Goal: Navigation & Orientation: Find specific page/section

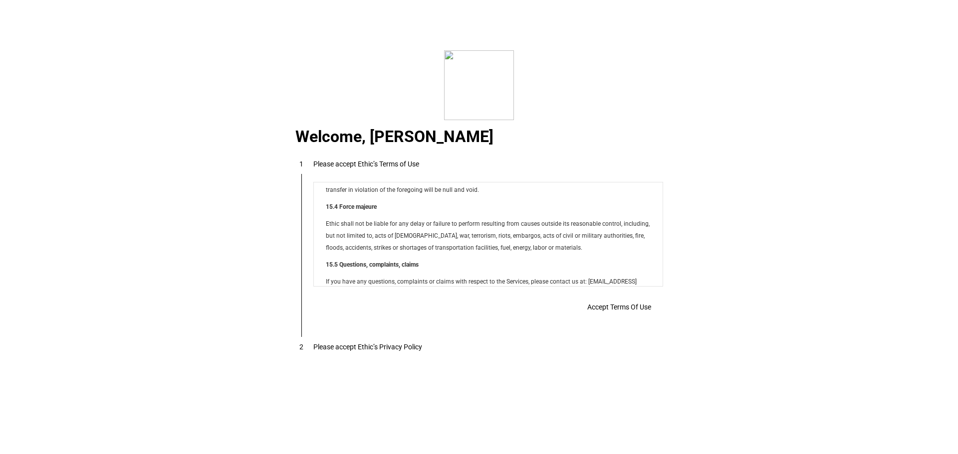
scroll to position [8078, 0]
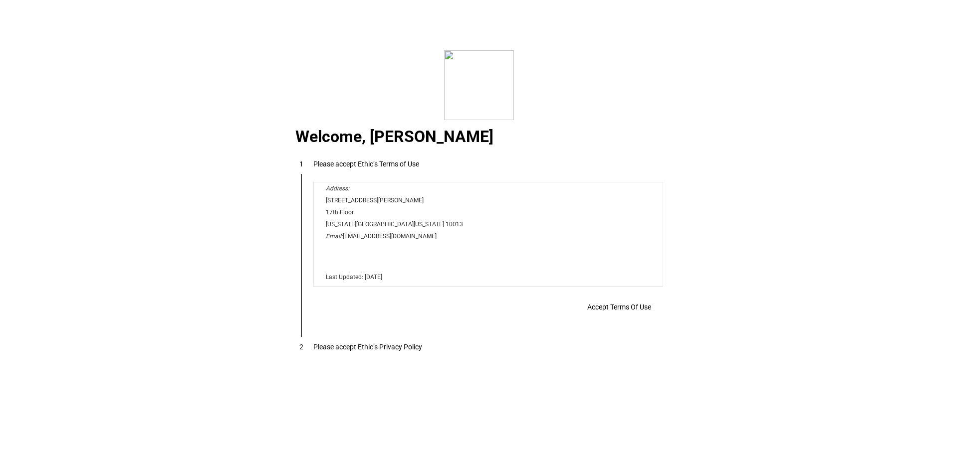
click at [616, 319] on span at bounding box center [619, 307] width 88 height 24
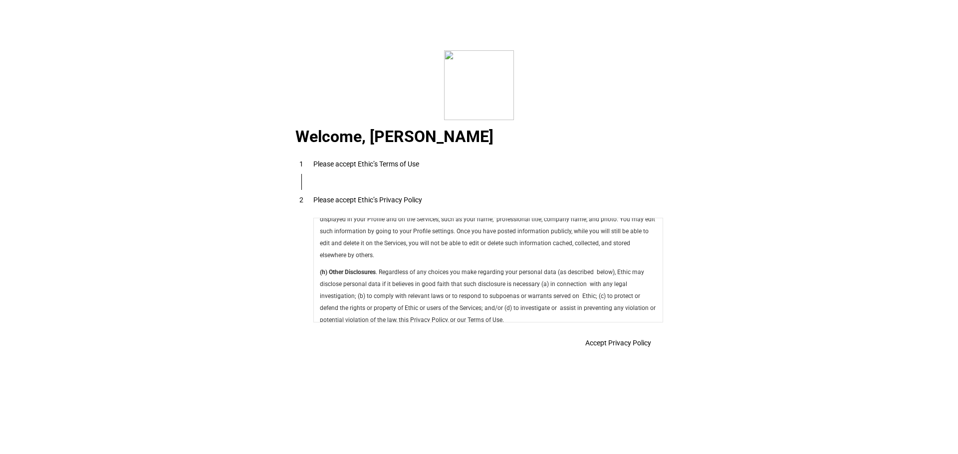
scroll to position [3551, 0]
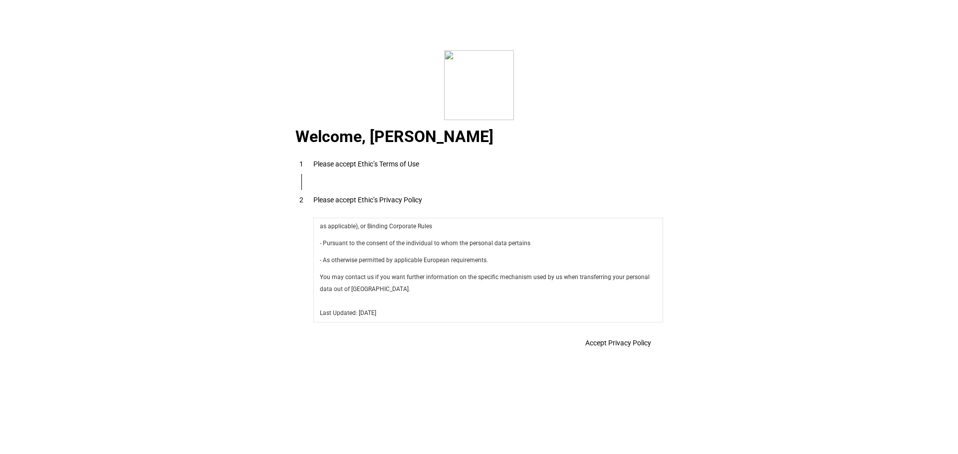
click at [585, 347] on span "Accept Privacy Policy" at bounding box center [618, 343] width 66 height 8
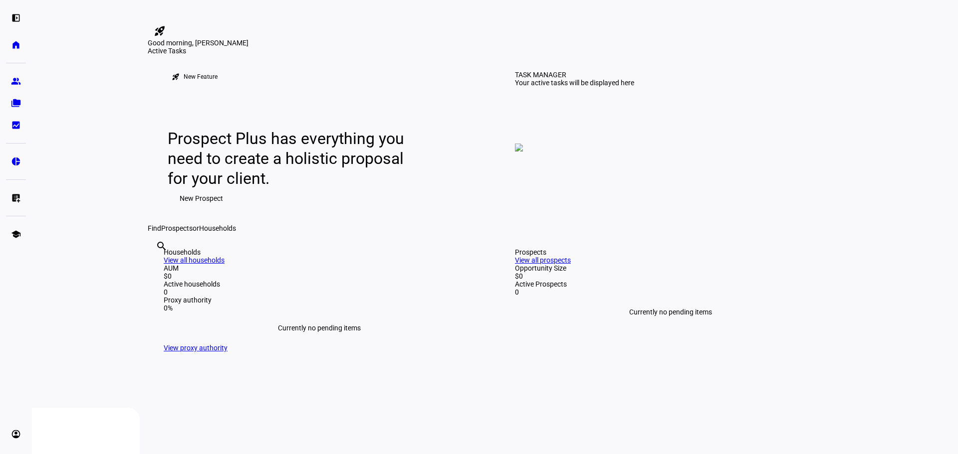
click at [853, 64] on eth-layout-page-content "rocket_launch Product Updates The latest features and improvements Powered by L…" at bounding box center [495, 227] width 926 height 454
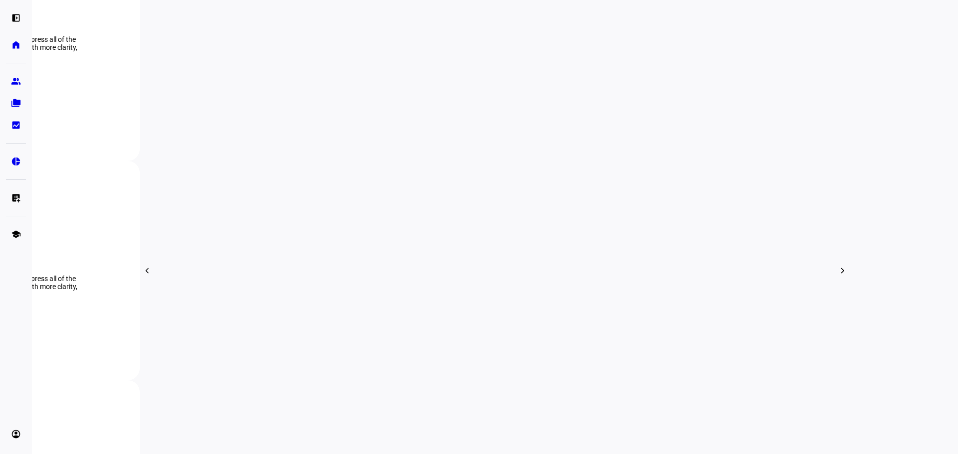
scroll to position [549, 0]
